Goal: Task Accomplishment & Management: Use online tool/utility

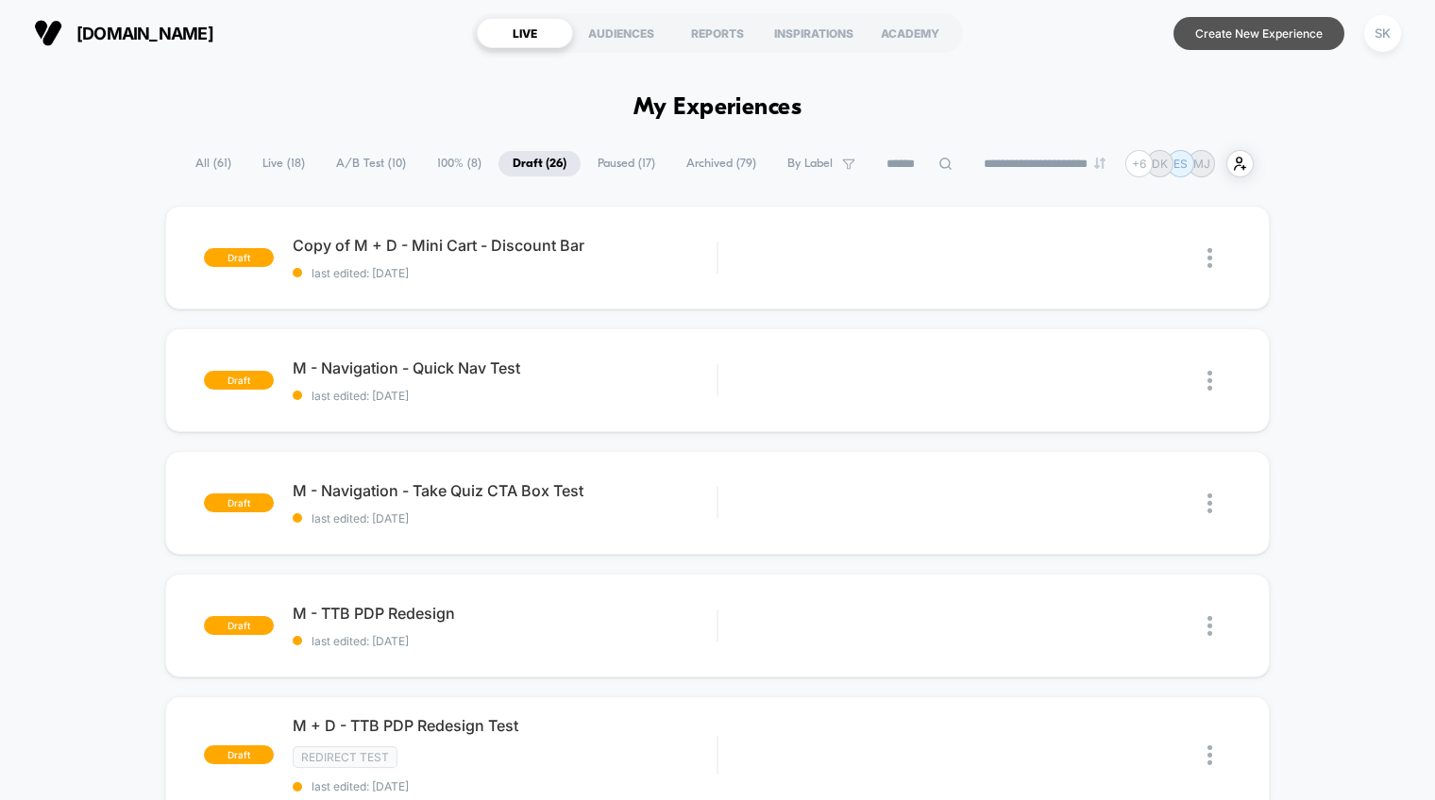
click at [1288, 30] on button "Create New Experience" at bounding box center [1258, 33] width 171 height 33
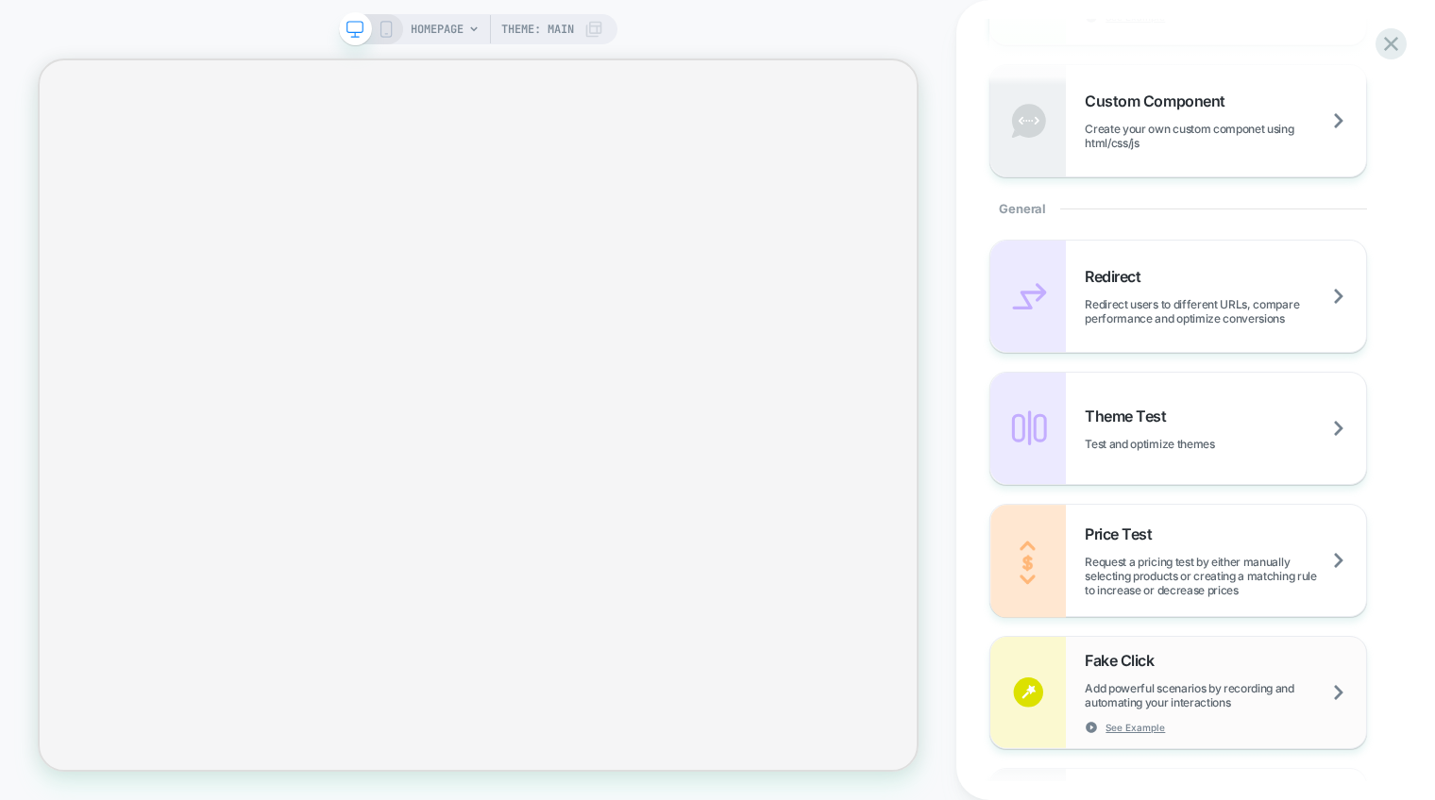
scroll to position [628, 0]
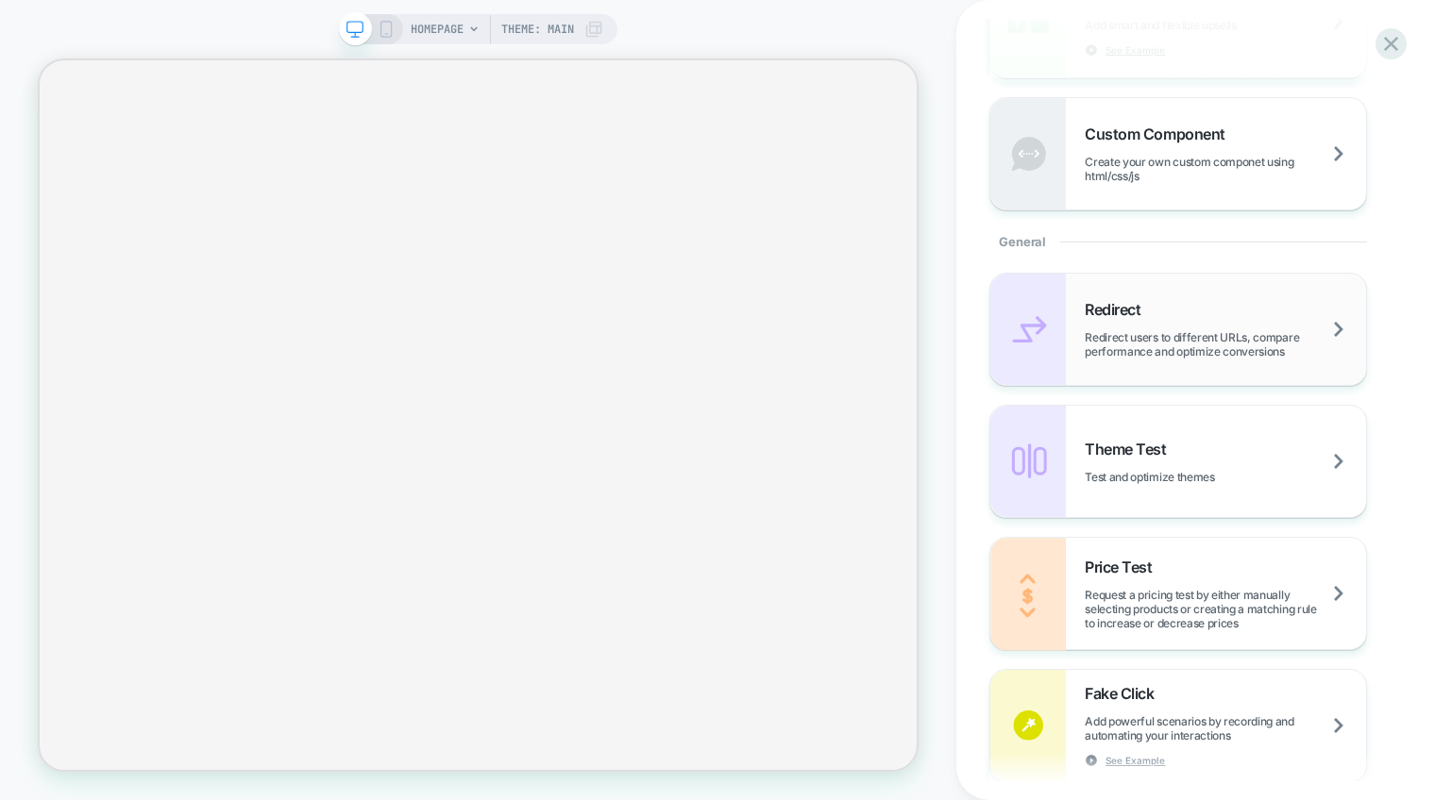
click at [1146, 326] on div "Redirect Redirect users to different URLs, compare performance and optimize con…" at bounding box center [1224, 329] width 281 height 59
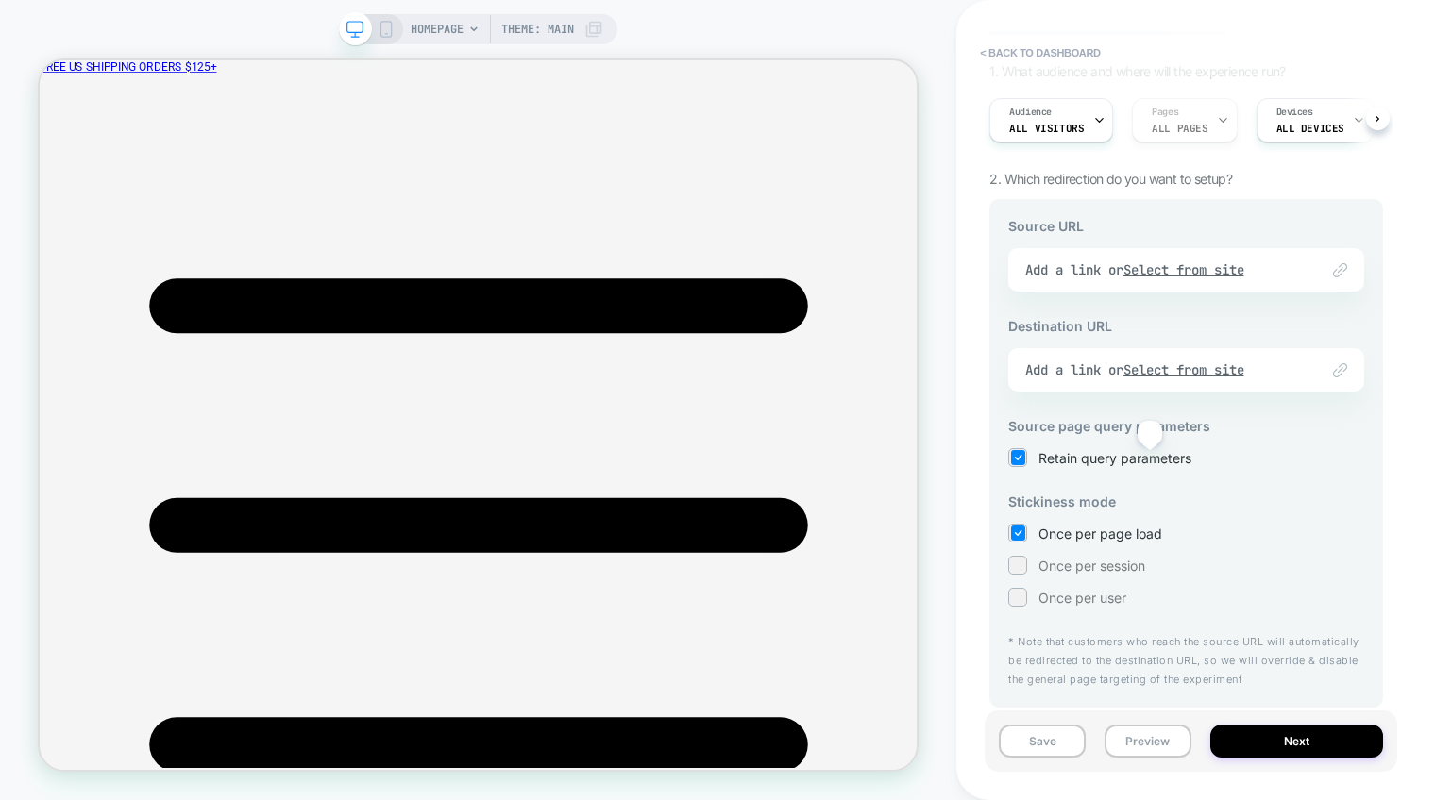
scroll to position [0, 0]
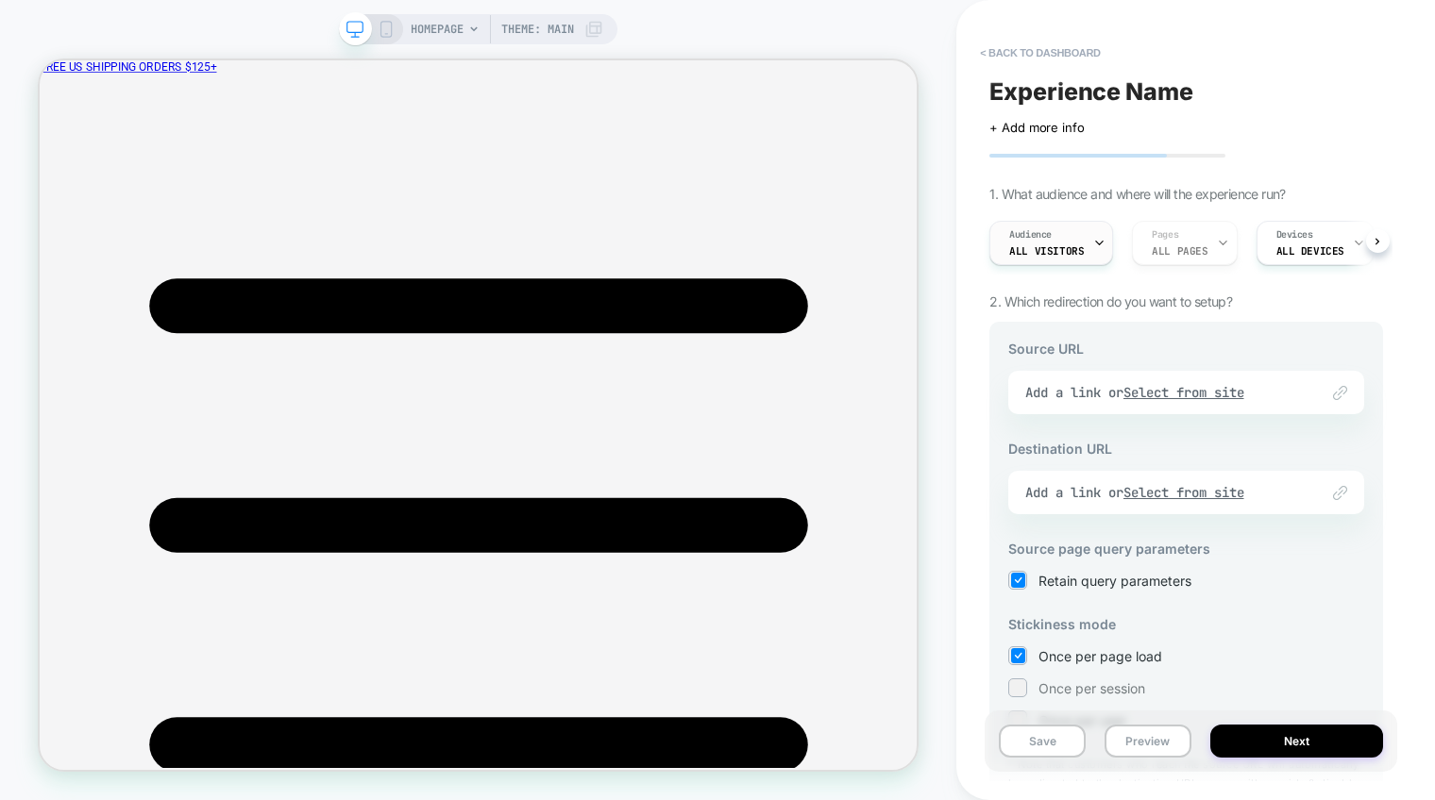
click at [1079, 252] on div "Audience All Visitors" at bounding box center [1046, 243] width 112 height 42
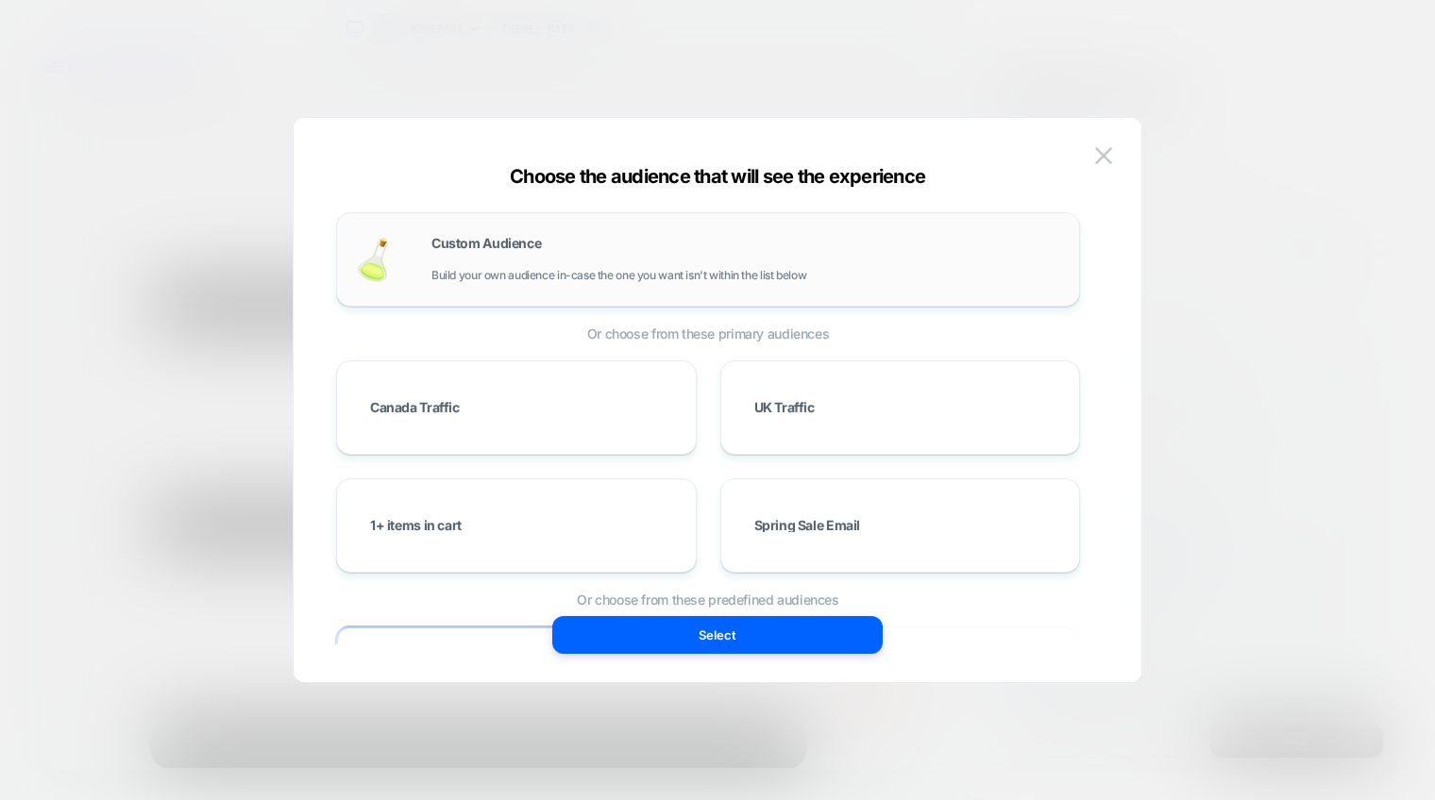
click at [626, 251] on div "Custom Audience Build your own audience in-case the one you want isn't within t…" at bounding box center [745, 259] width 629 height 45
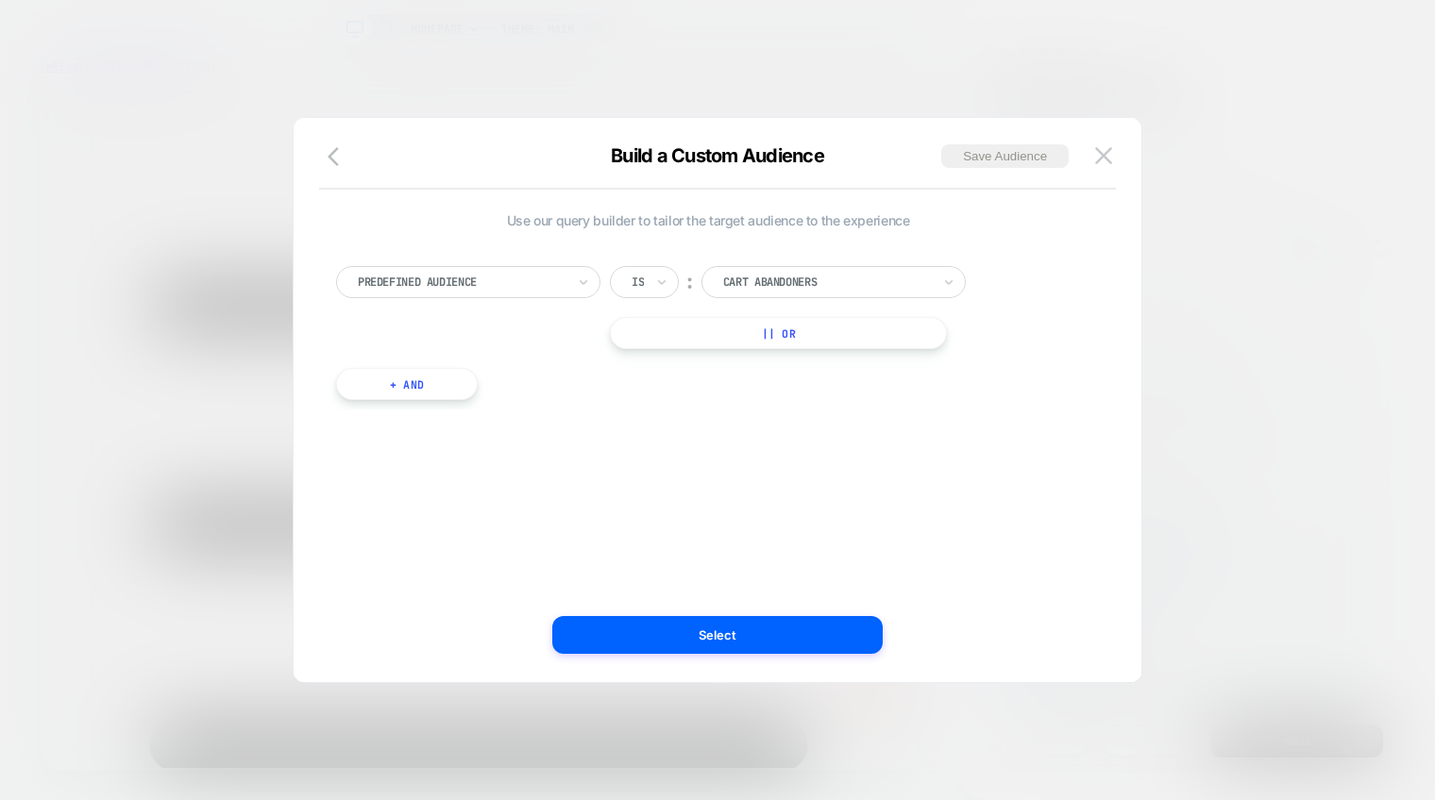
click at [537, 278] on div at bounding box center [462, 282] width 208 height 17
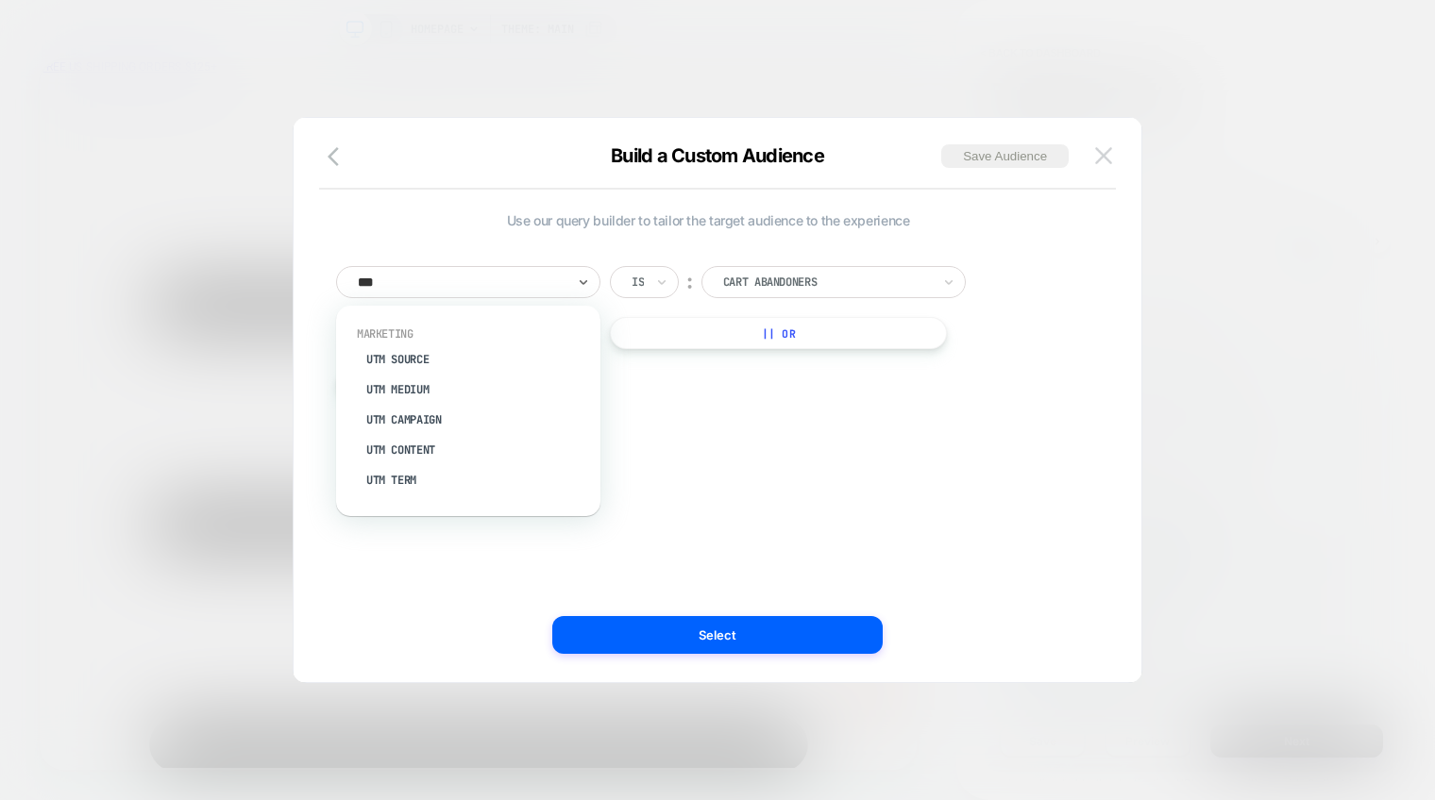
type input "***"
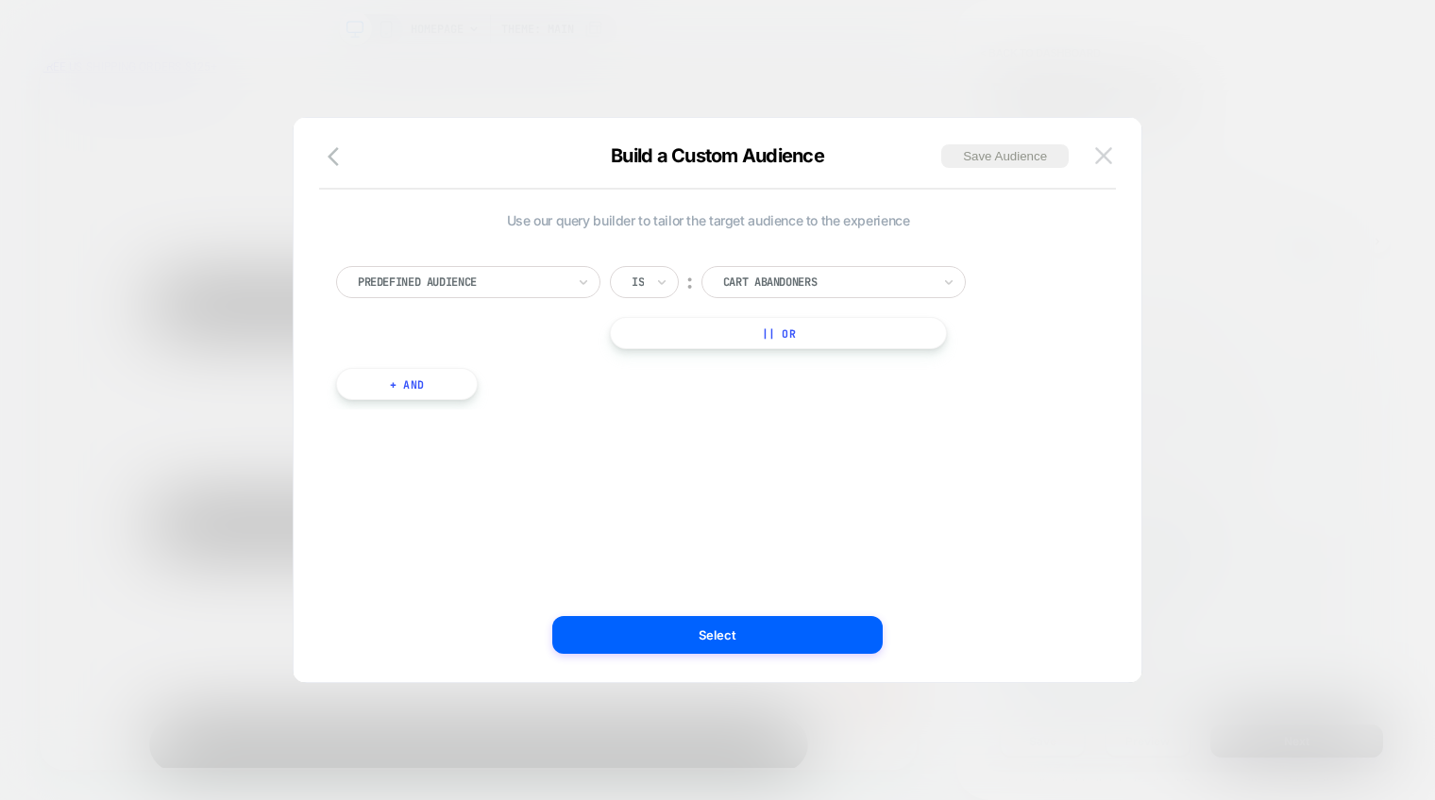
click at [1112, 166] on button at bounding box center [1103, 156] width 28 height 28
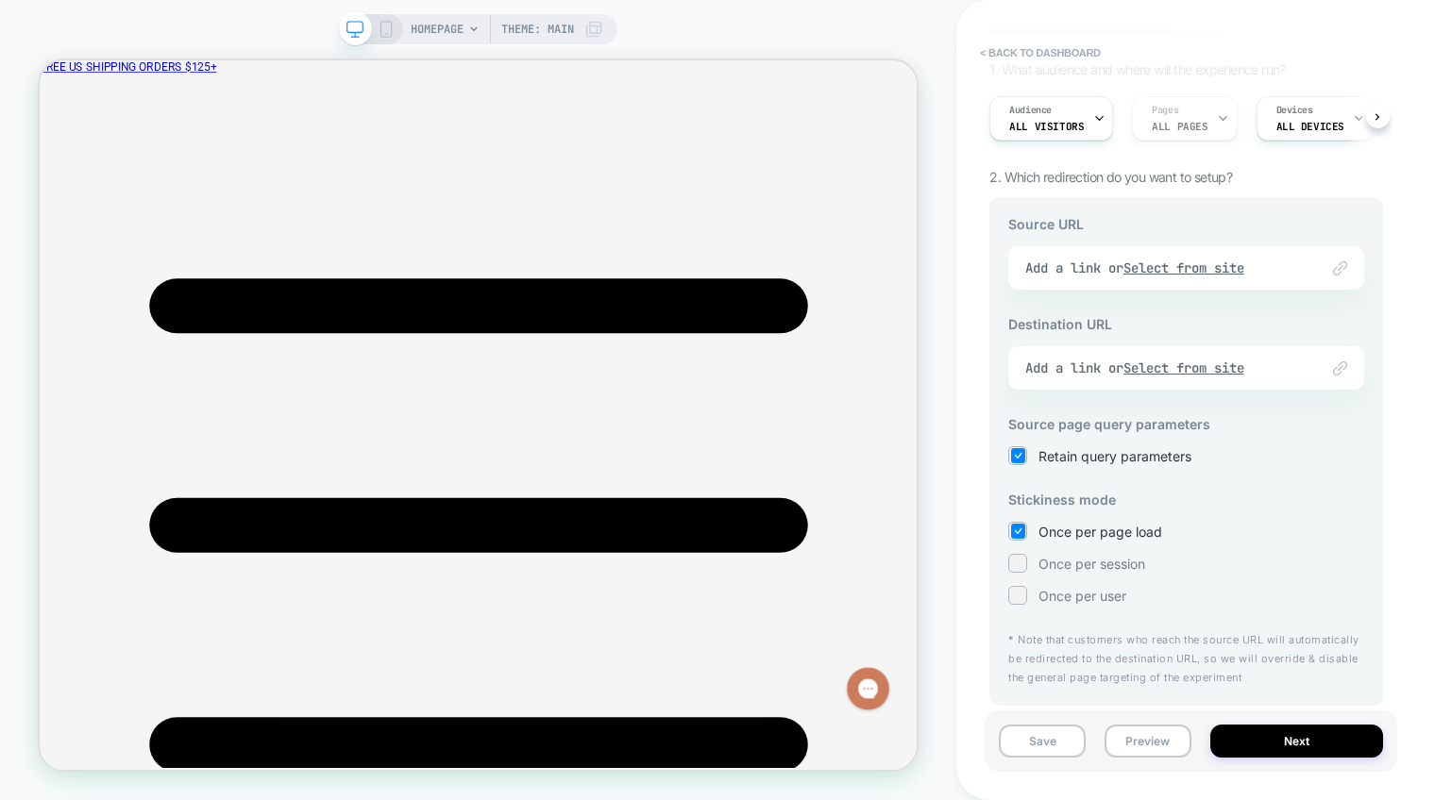
scroll to position [0, 174]
click at [1099, 47] on button "< back to dashboard" at bounding box center [1039, 53] width 139 height 30
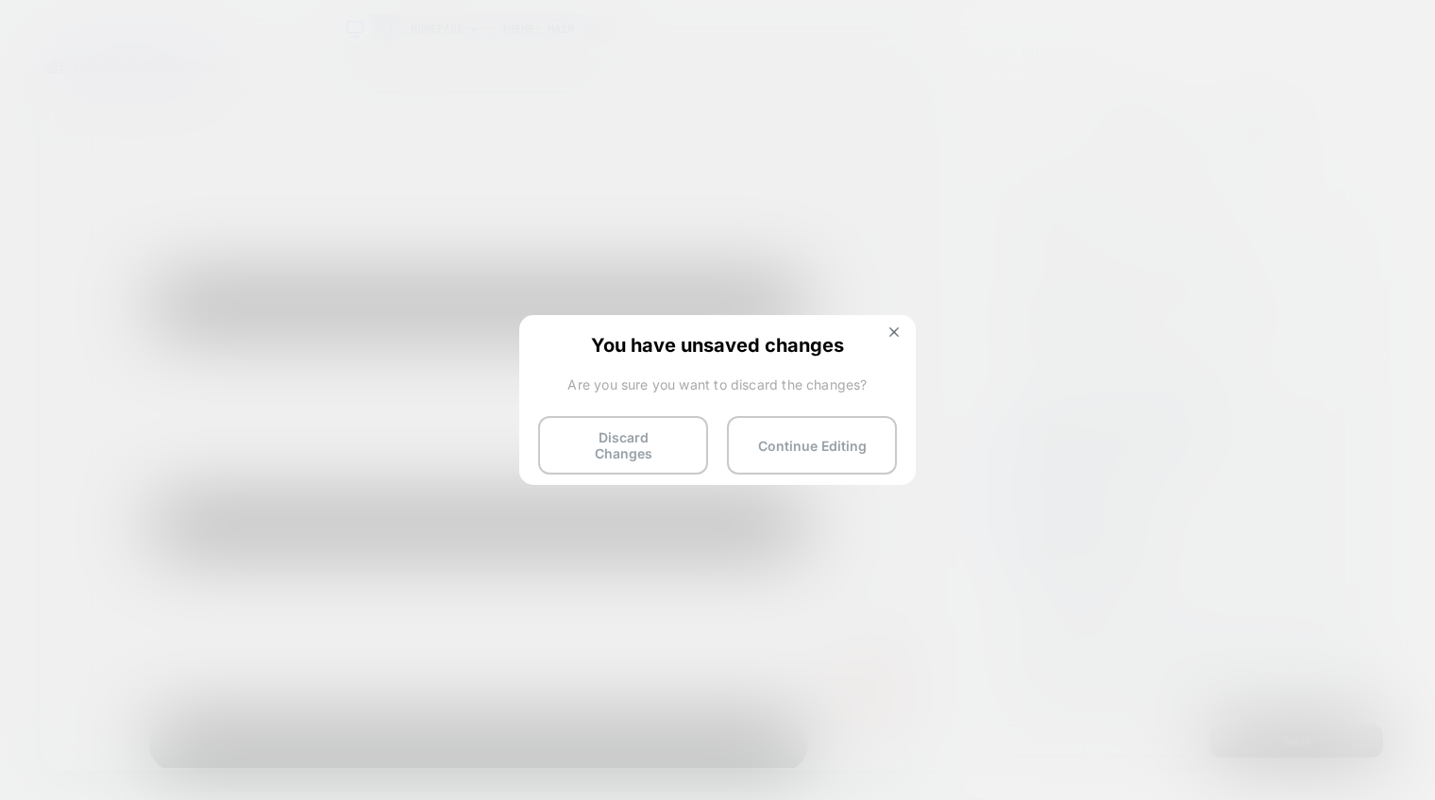
click at [614, 474] on div "You have unsaved changes Are you sure you want to discard the changes? Discard …" at bounding box center [717, 398] width 396 height 167
click at [621, 455] on button "Discard Changes" at bounding box center [623, 445] width 170 height 59
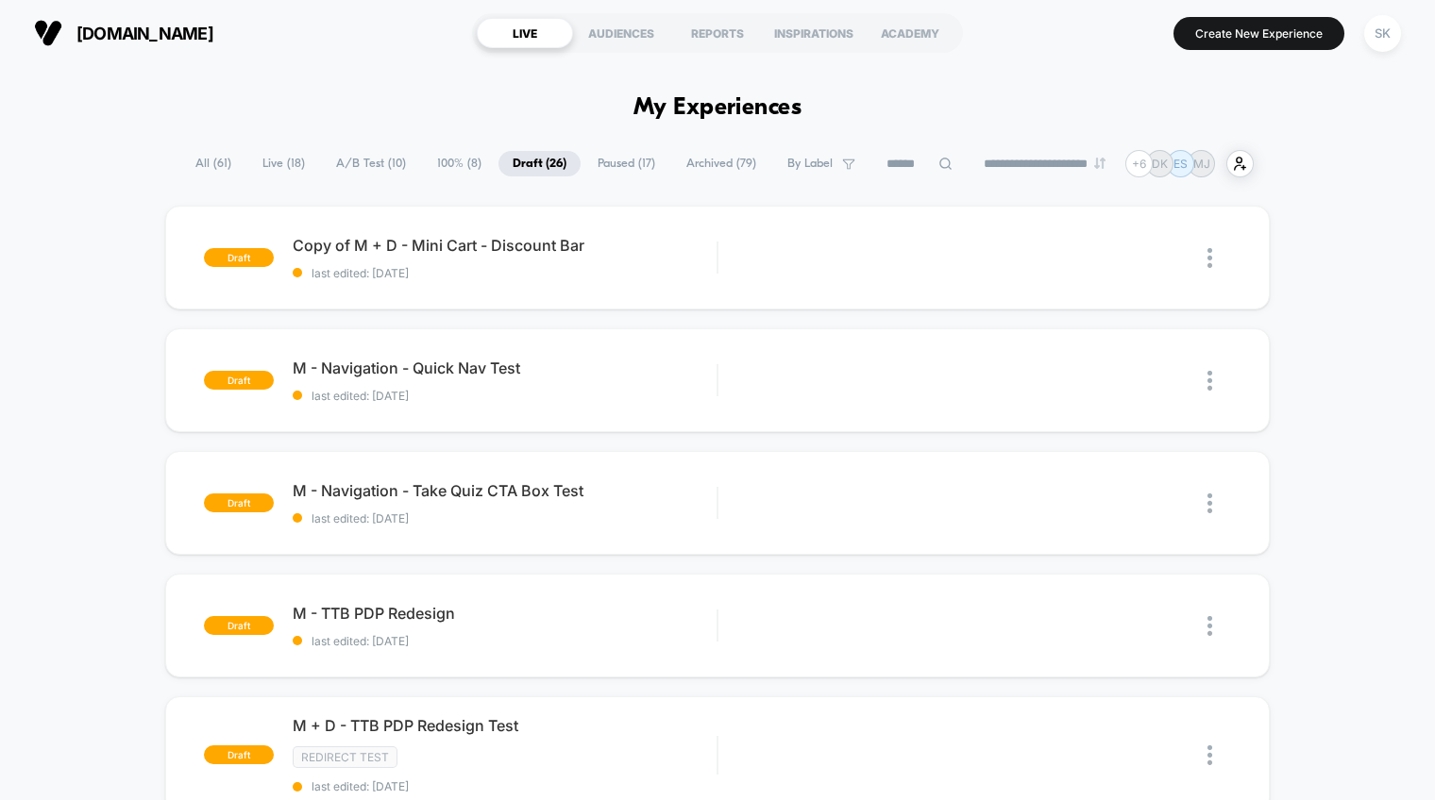
click at [357, 165] on span "A/B Test ( 10 )" at bounding box center [371, 163] width 98 height 25
